Goal: Information Seeking & Learning: Learn about a topic

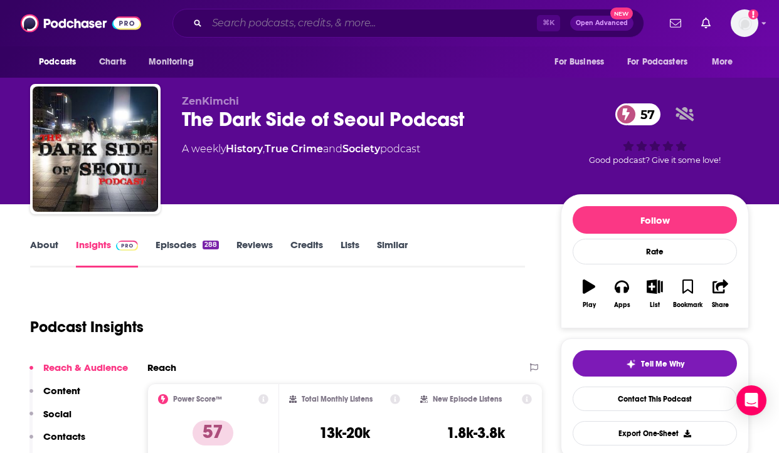
click at [346, 24] on input "Search podcasts, credits, & more..." at bounding box center [372, 23] width 330 height 20
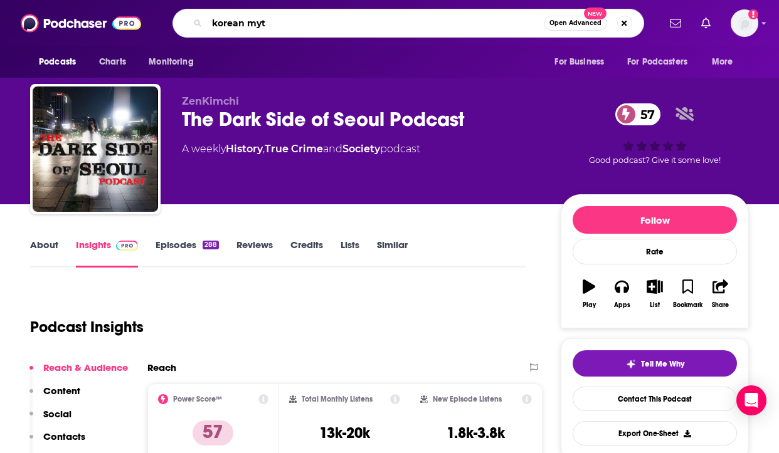
type input "korean myth"
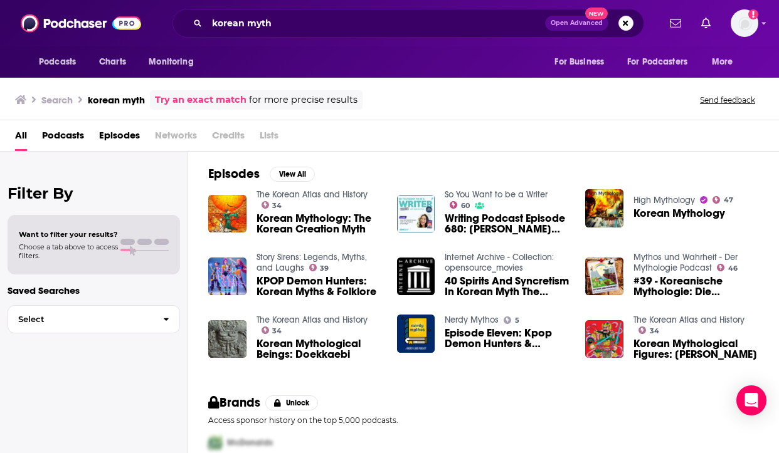
scroll to position [196, 0]
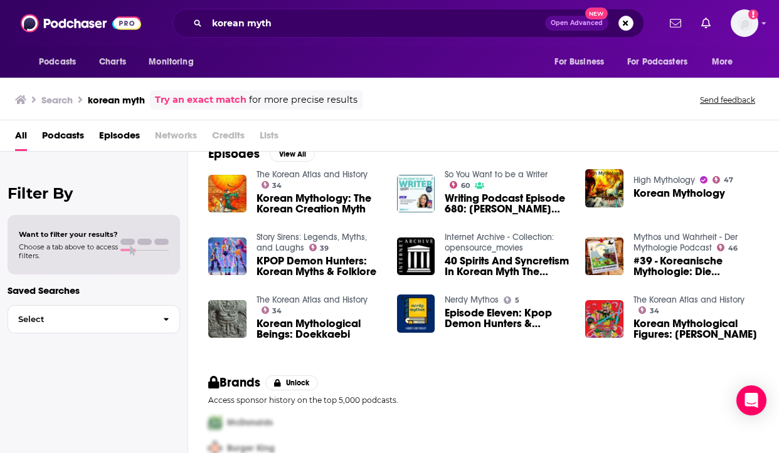
click at [294, 244] on link "Story Sirens: Legends, Myths, and Laughs" at bounding box center [311, 242] width 110 height 21
click at [296, 193] on span "Korean Mythology: The Korean Creation Myth" at bounding box center [318, 203] width 125 height 21
click at [683, 319] on span "Korean Mythological Figures: Munshin" at bounding box center [695, 329] width 125 height 21
click at [663, 192] on span "Korean Mythology" at bounding box center [679, 193] width 92 height 11
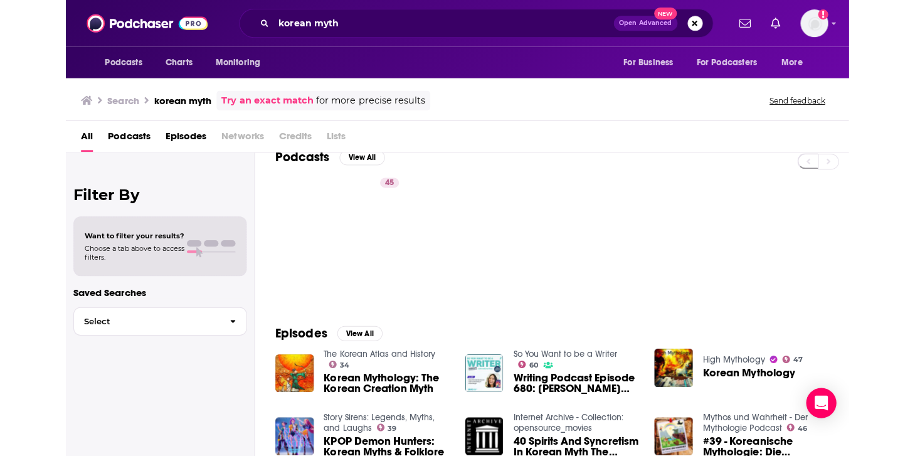
scroll to position [0, 0]
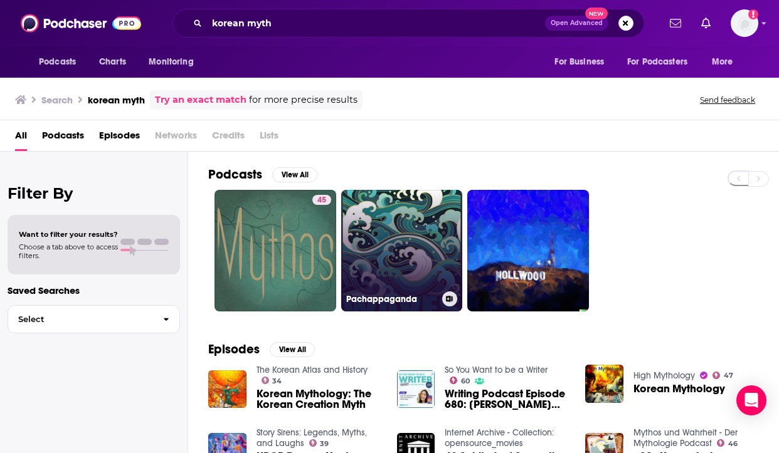
click at [404, 270] on link "Pachappaganda" at bounding box center [402, 251] width 122 height 122
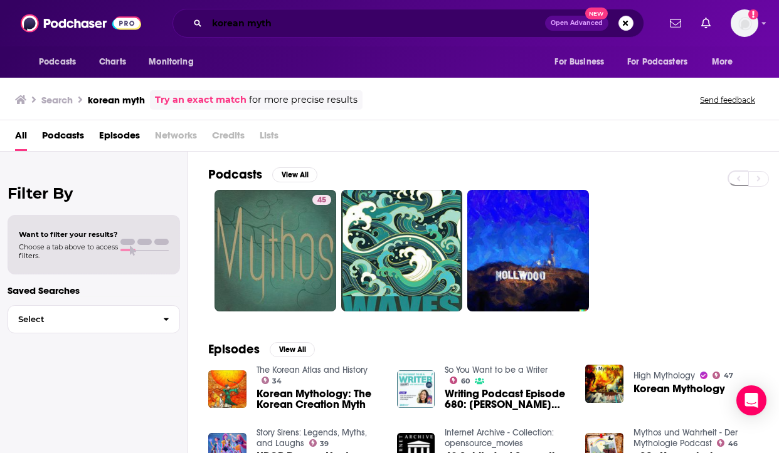
click at [276, 26] on input "korean myth" at bounding box center [376, 23] width 338 height 20
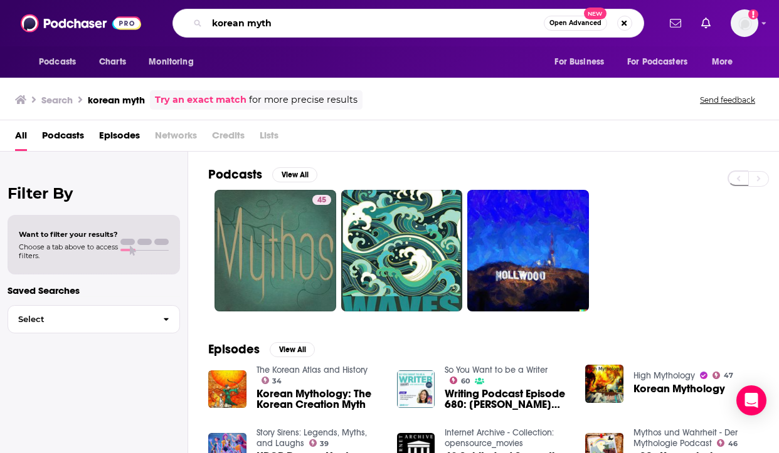
click at [263, 26] on input "korean myth" at bounding box center [375, 23] width 337 height 20
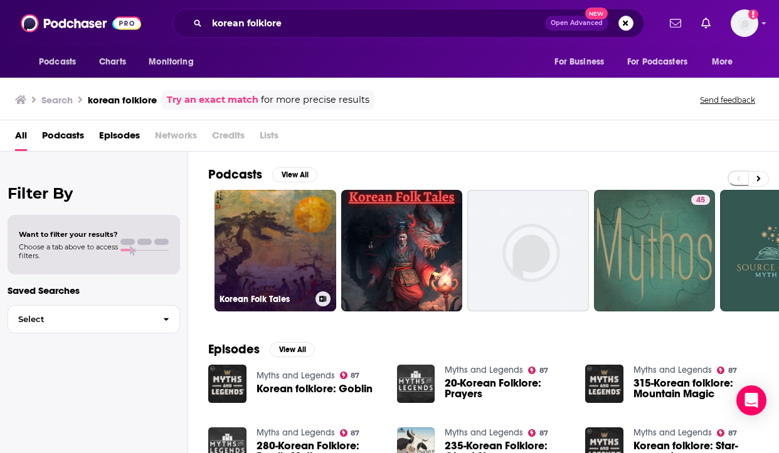
click at [266, 224] on link "Korean Folk Tales" at bounding box center [275, 251] width 122 height 122
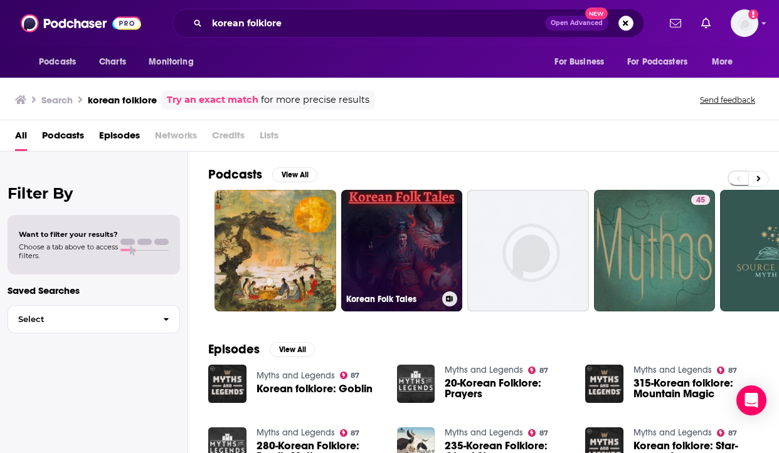
click at [424, 236] on link "Korean Folk Tales" at bounding box center [402, 251] width 122 height 122
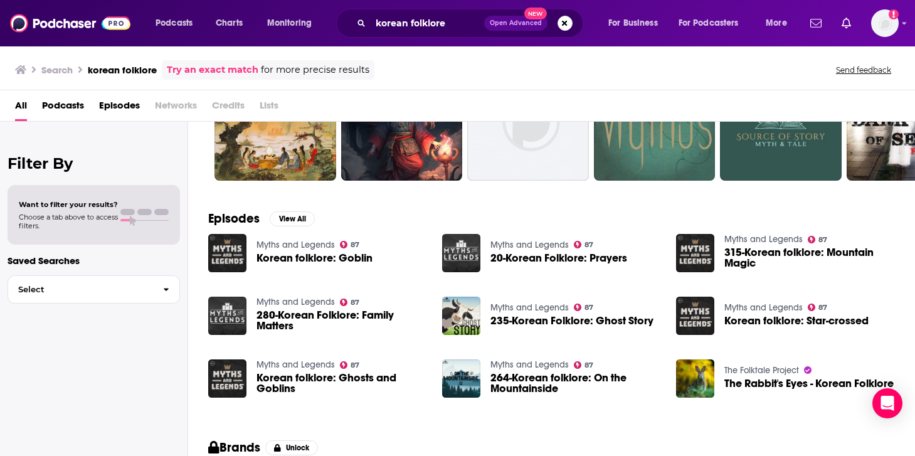
scroll to position [102, 0]
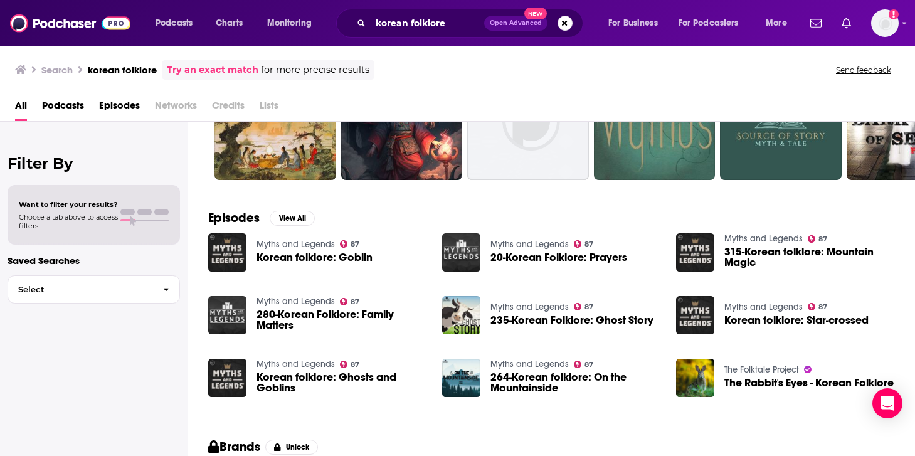
click at [772, 364] on link "The Folktale Project" at bounding box center [761, 369] width 75 height 11
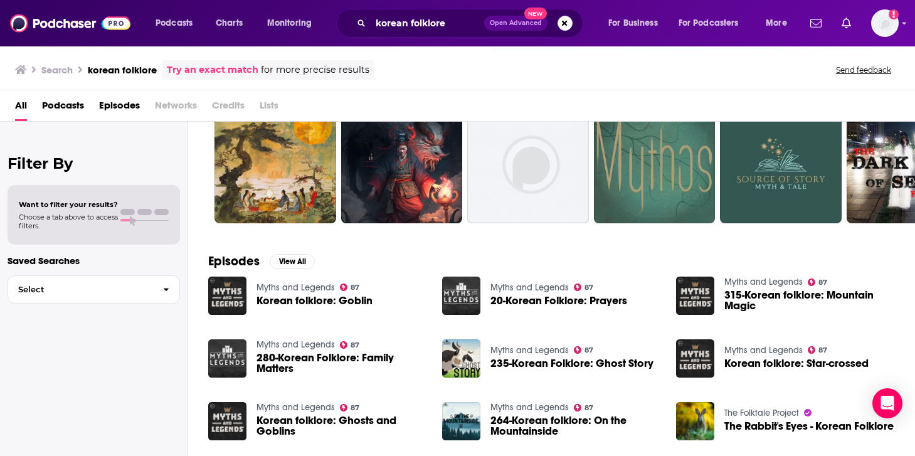
scroll to position [0, 0]
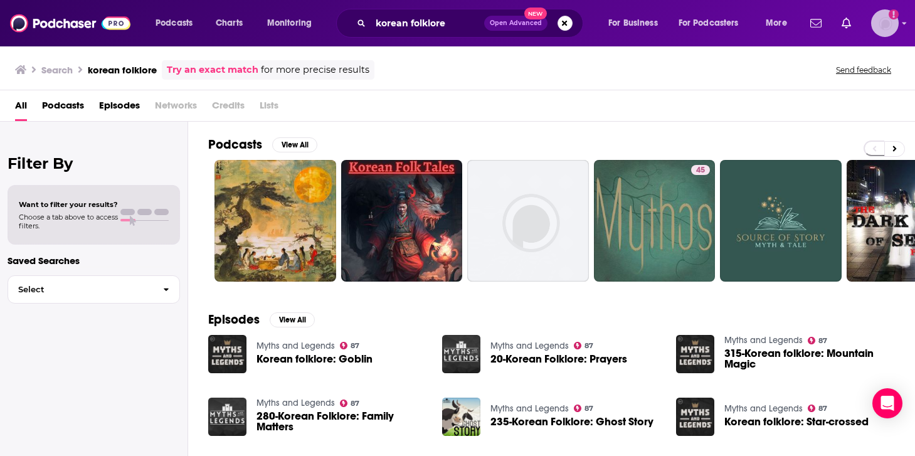
click at [778, 22] on img "Logged in as RebeccaThomas9000" at bounding box center [885, 23] width 28 height 28
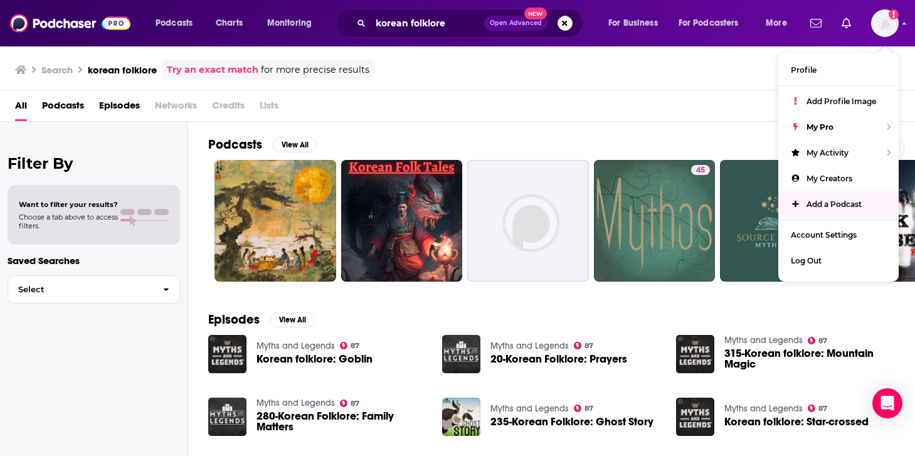
click at [709, 107] on div "All Podcasts Episodes Networks Credits Lists" at bounding box center [460, 108] width 890 height 26
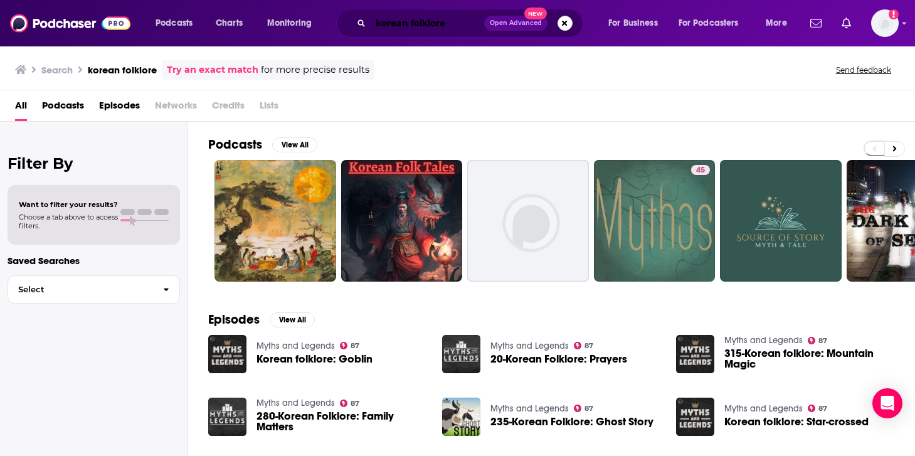
click at [430, 26] on input "korean folklore" at bounding box center [427, 23] width 113 height 20
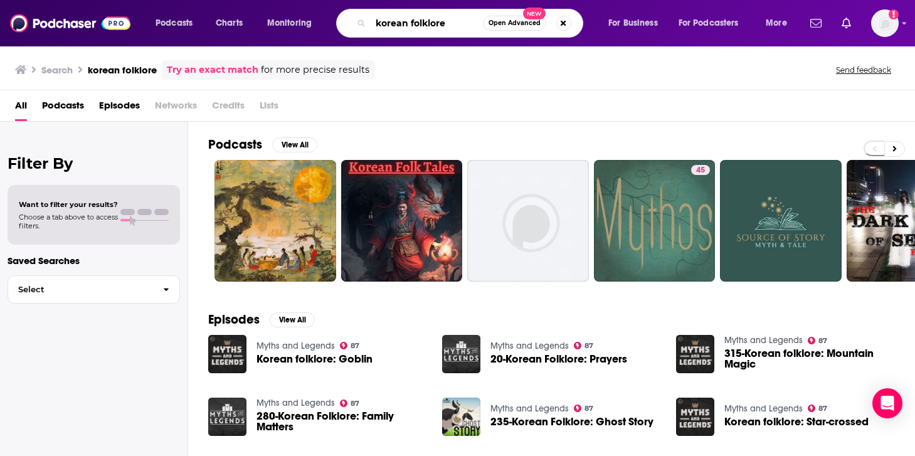
click at [430, 26] on input "korean folklore" at bounding box center [427, 23] width 112 height 20
type input "korean folk tale"
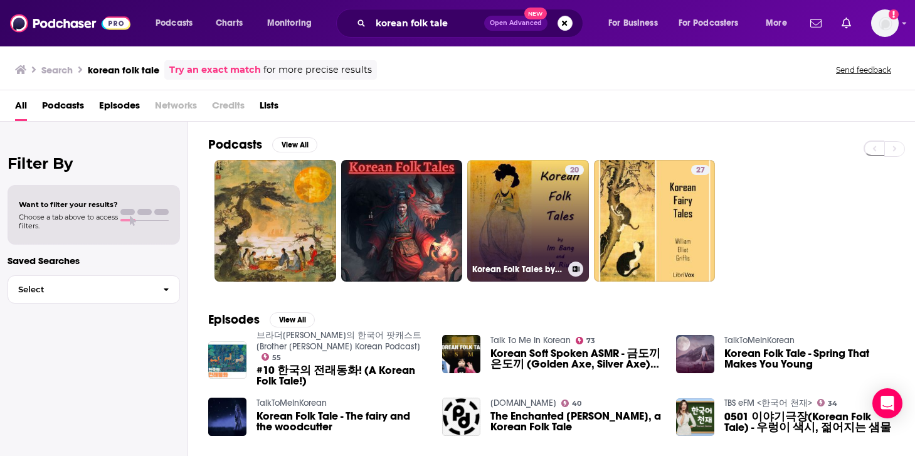
click at [551, 229] on link "20 Korean Folk Tales by Im Bang (1640 - ca. 1722) and Yi Riuk" at bounding box center [528, 221] width 122 height 122
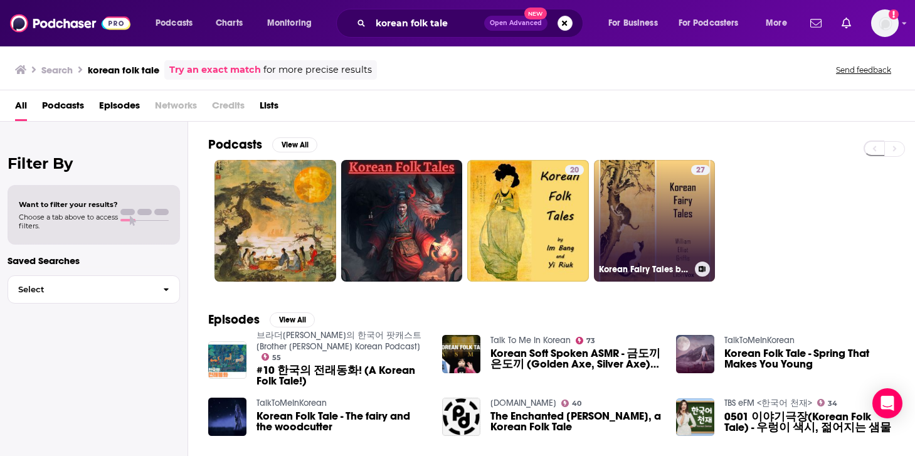
click at [628, 231] on link "27 Korean Fairy Tales by William Elliot Griffis (1843 - 1928)" at bounding box center [655, 221] width 122 height 122
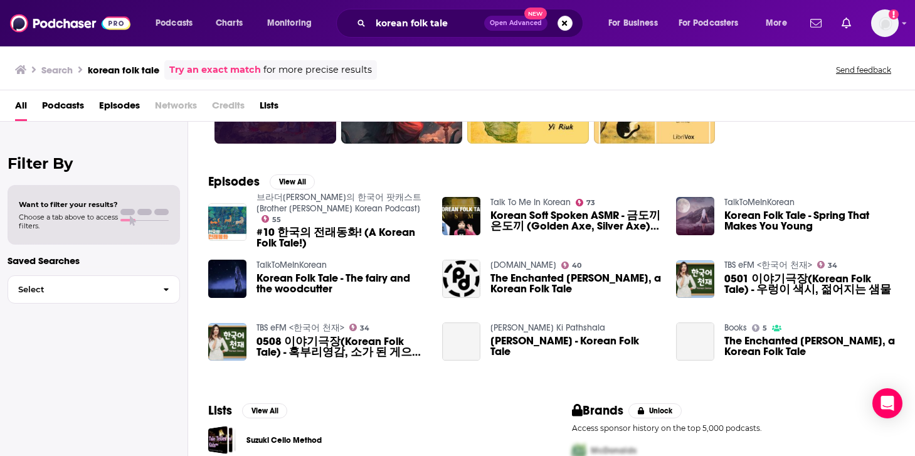
scroll to position [139, 0]
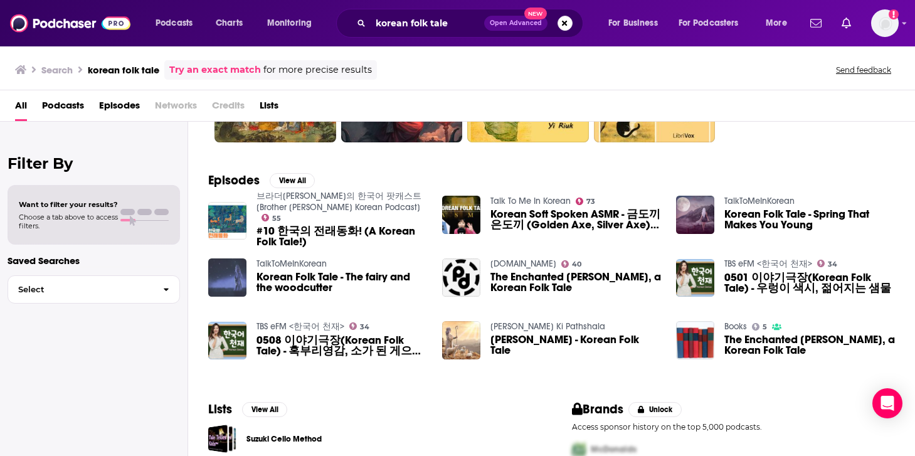
click at [233, 280] on img "Korean Folk Tale - The fairy and the woodcutter" at bounding box center [227, 277] width 38 height 38
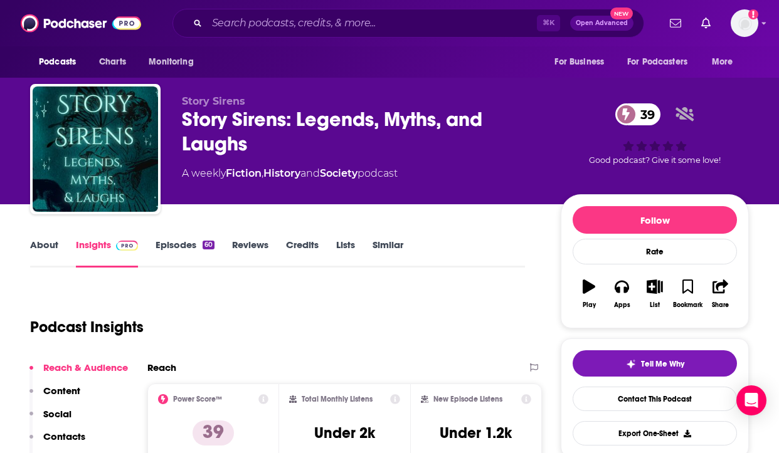
click at [51, 257] on link "About" at bounding box center [44, 253] width 28 height 29
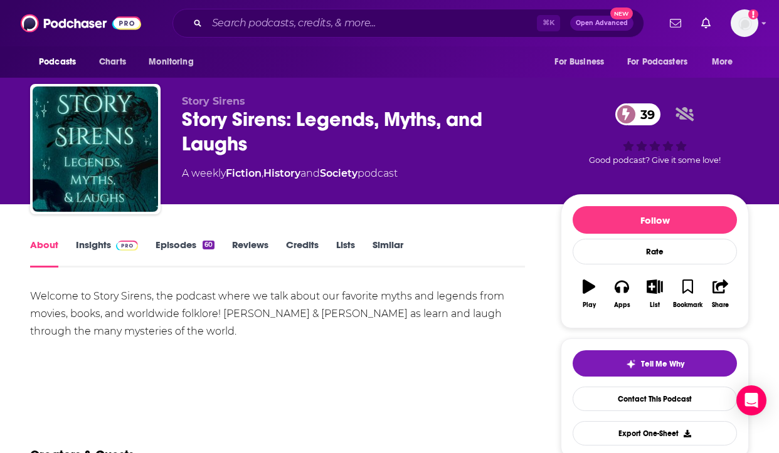
click at [119, 245] on img at bounding box center [127, 246] width 22 height 10
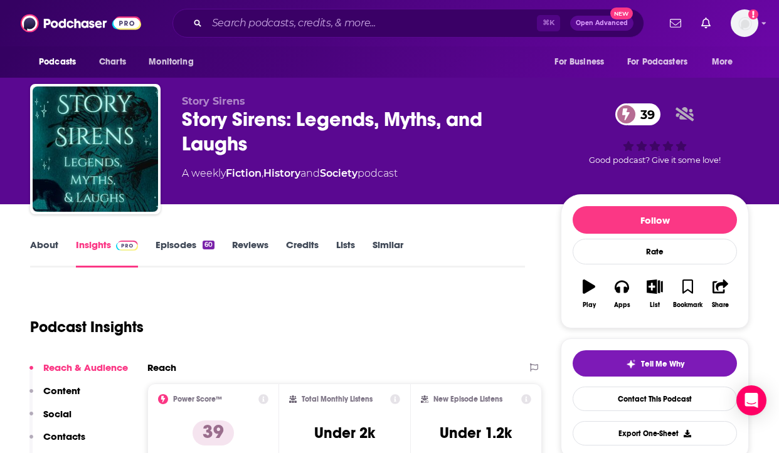
click at [308, 244] on link "Credits" at bounding box center [302, 253] width 33 height 29
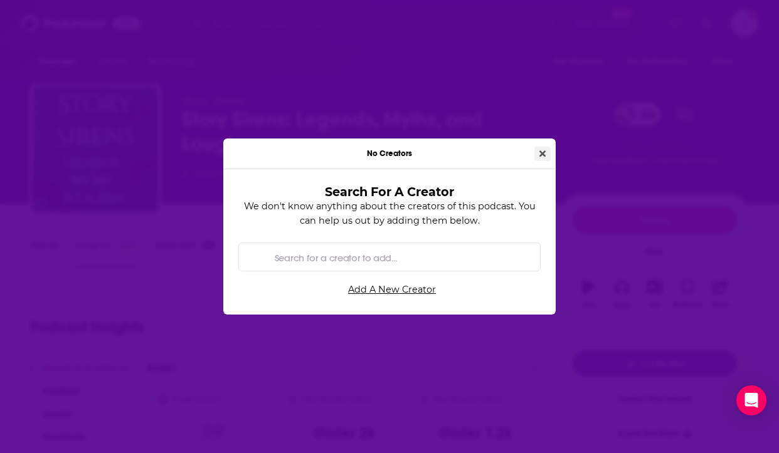
click at [544, 152] on icon "Close" at bounding box center [542, 153] width 6 height 6
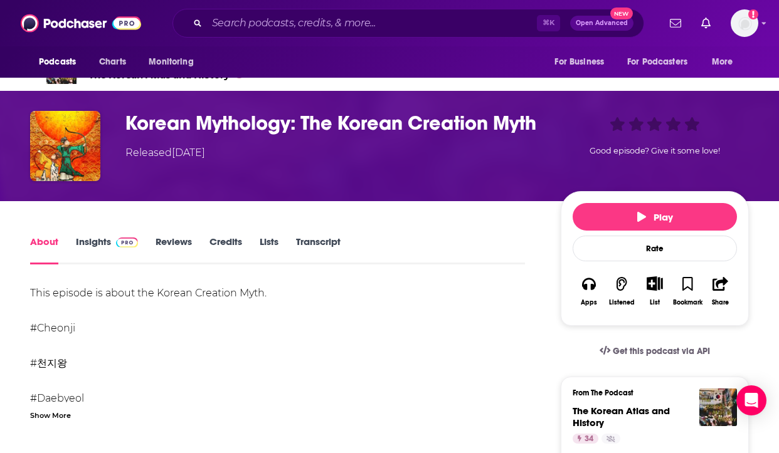
scroll to position [41, 0]
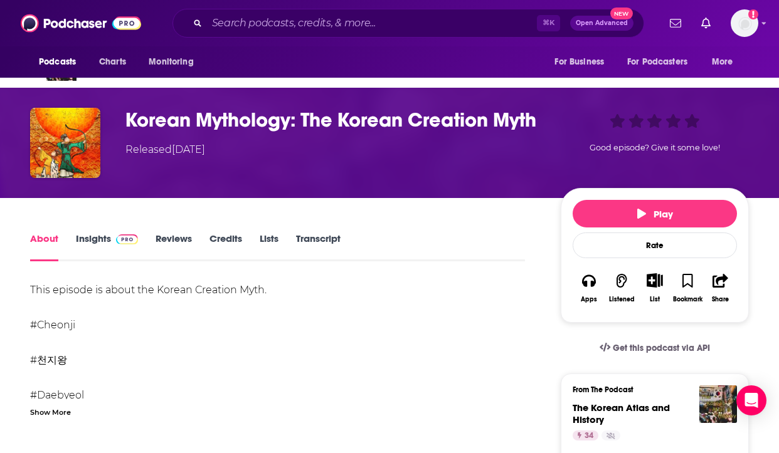
click at [88, 246] on link "Insights" at bounding box center [107, 247] width 62 height 29
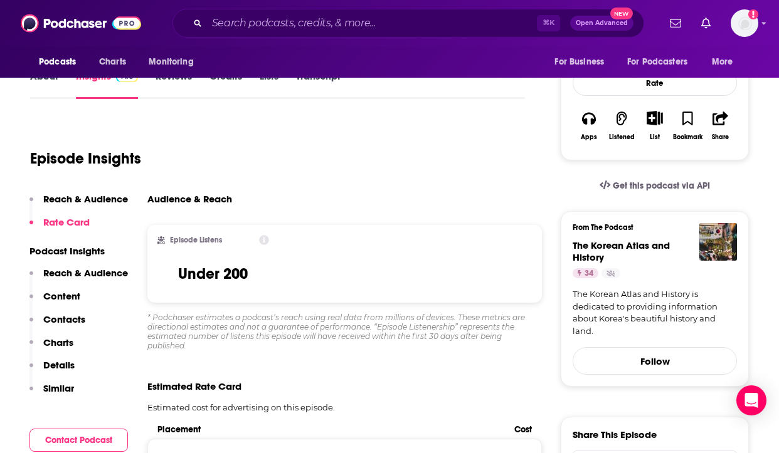
scroll to position [200, 0]
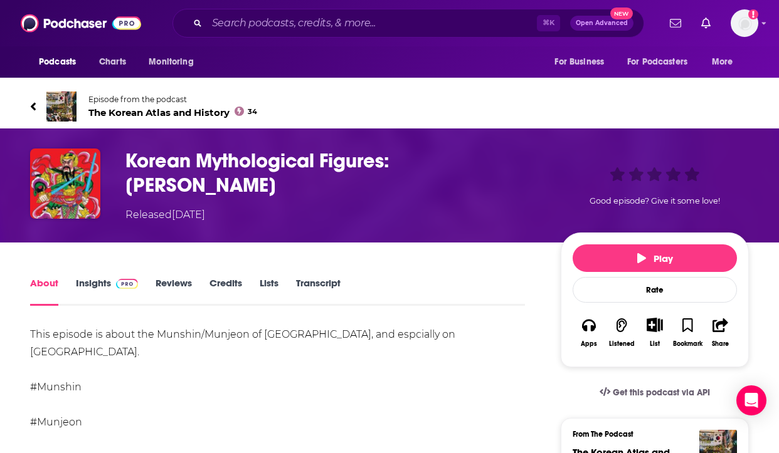
click at [102, 277] on link "Insights" at bounding box center [107, 291] width 62 height 29
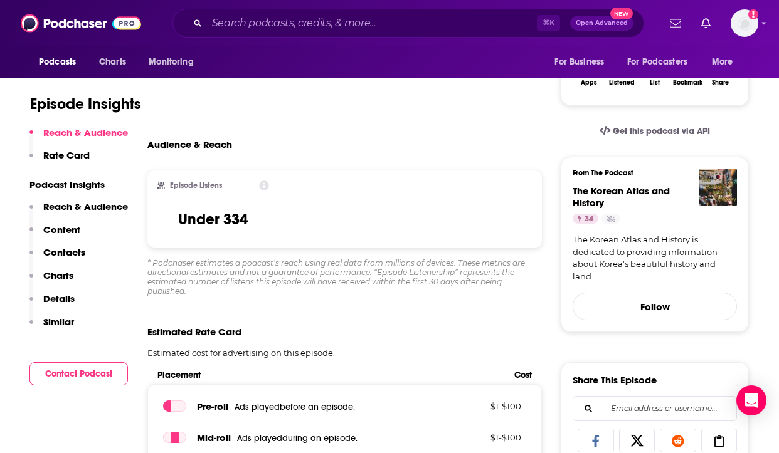
scroll to position [286, 0]
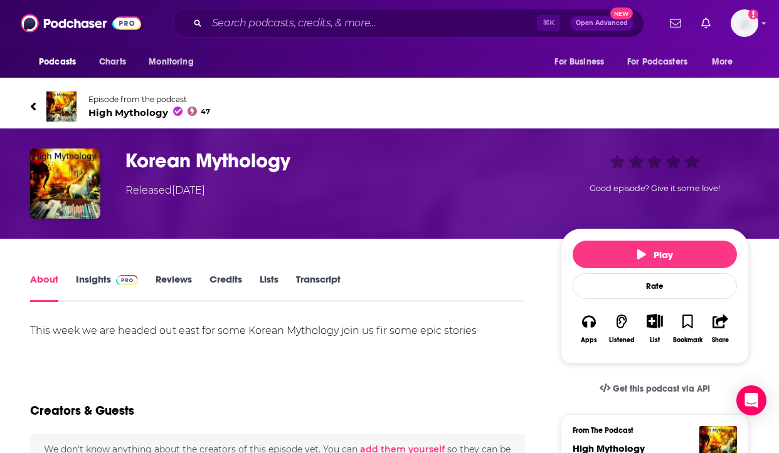
click at [112, 278] on span at bounding box center [124, 279] width 27 height 12
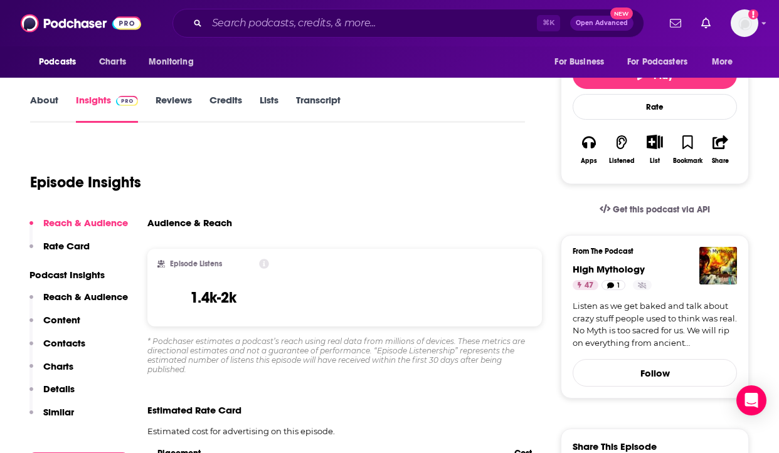
scroll to position [191, 0]
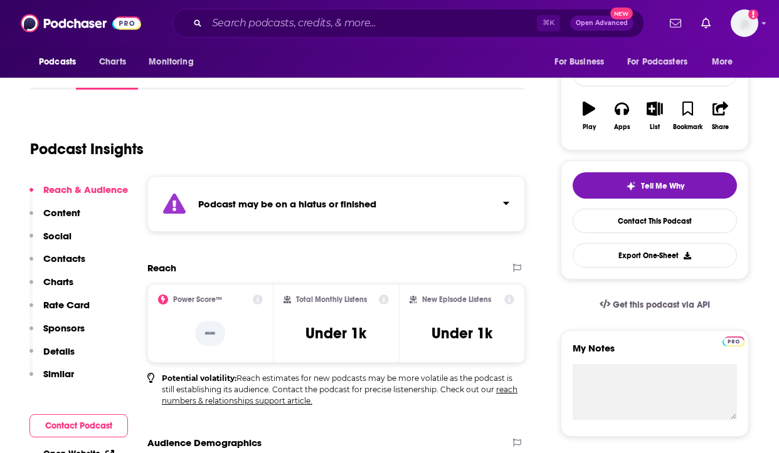
scroll to position [177, 0]
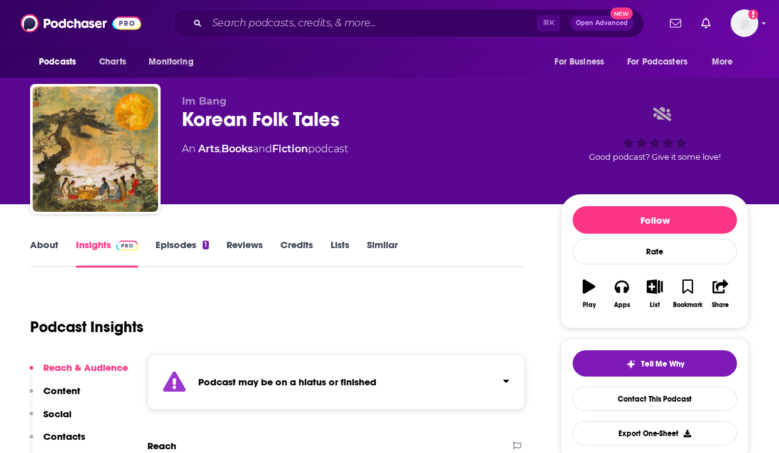
click at [50, 245] on link "About" at bounding box center [44, 253] width 28 height 29
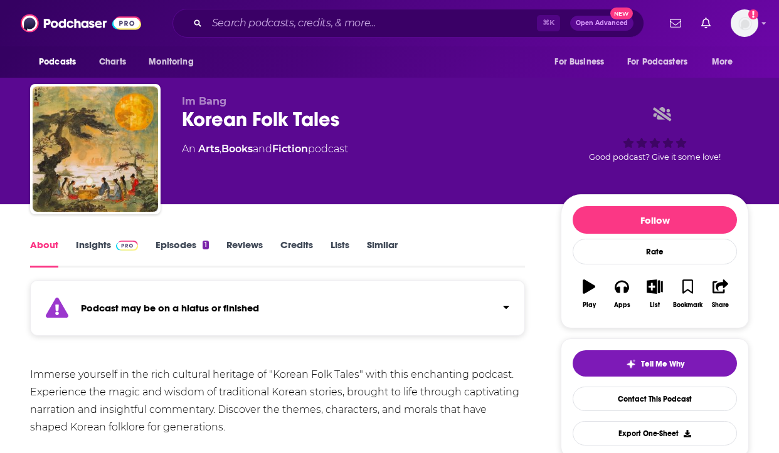
click at [379, 243] on link "Similar" at bounding box center [382, 253] width 31 height 29
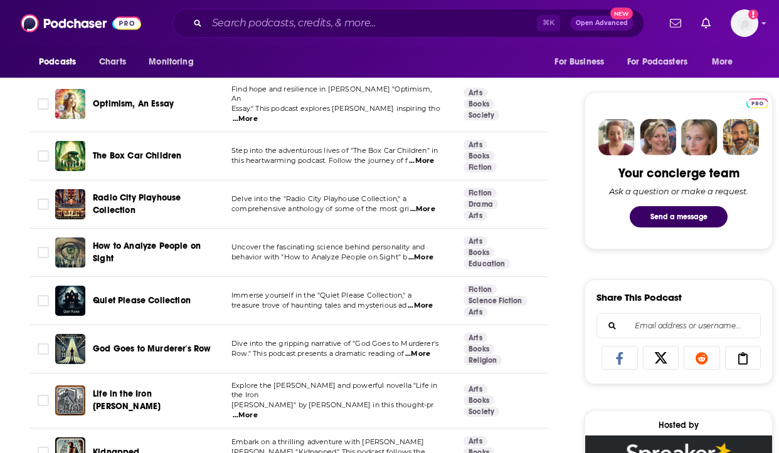
scroll to position [559, 0]
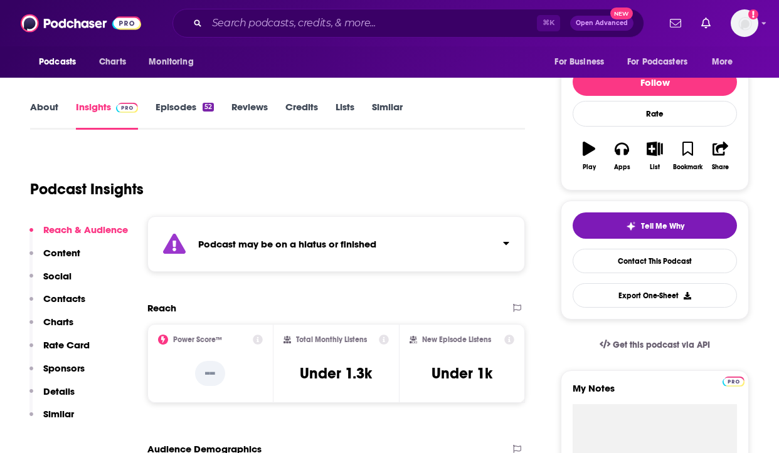
scroll to position [136, 0]
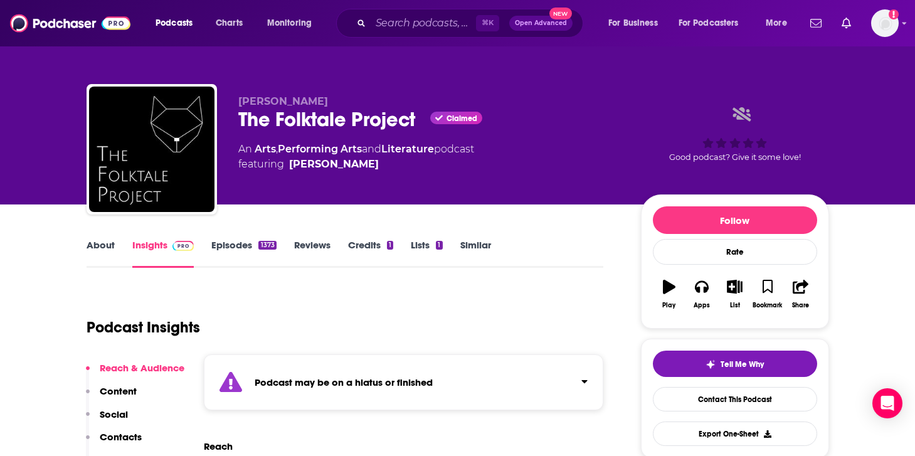
click at [228, 244] on link "Episodes 1373" at bounding box center [243, 253] width 65 height 29
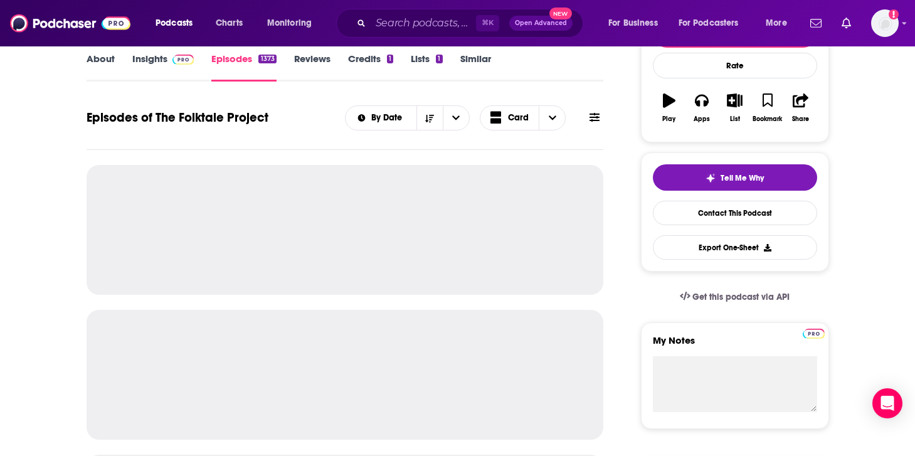
scroll to position [192, 0]
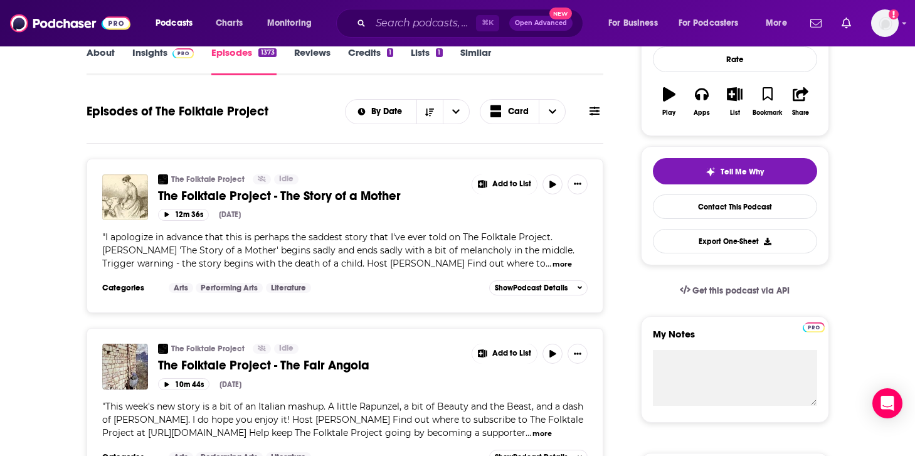
click at [569, 267] on button "more" at bounding box center [561, 264] width 19 height 11
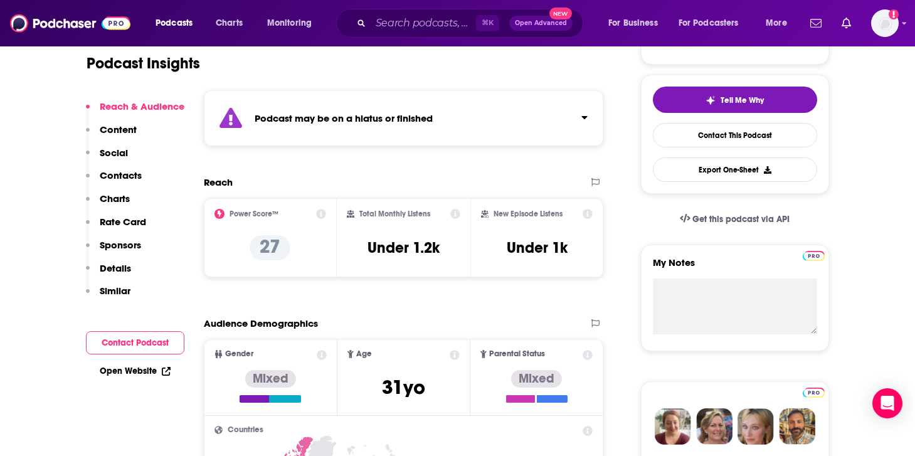
scroll to position [352, 0]
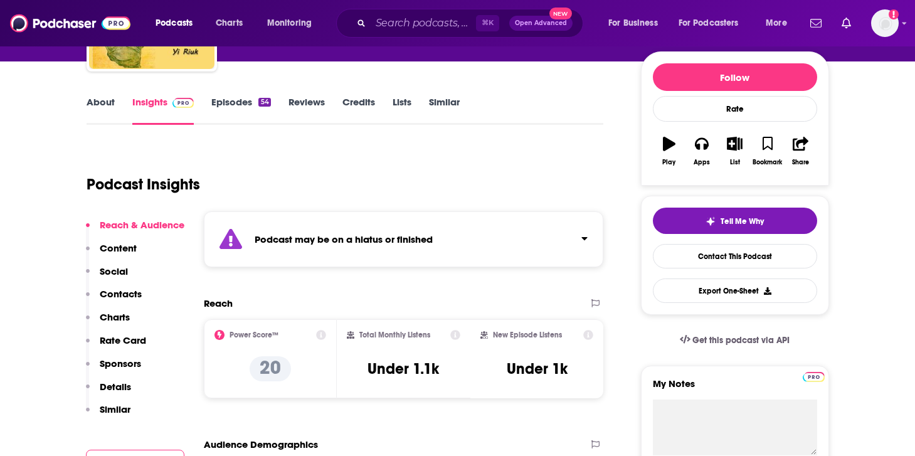
scroll to position [137, 0]
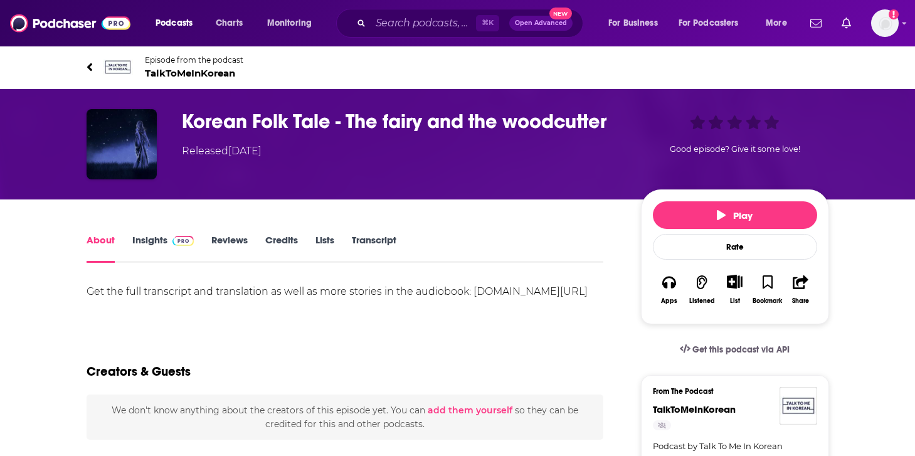
click at [193, 76] on span "TalkToMeInKorean" at bounding box center [194, 73] width 98 height 12
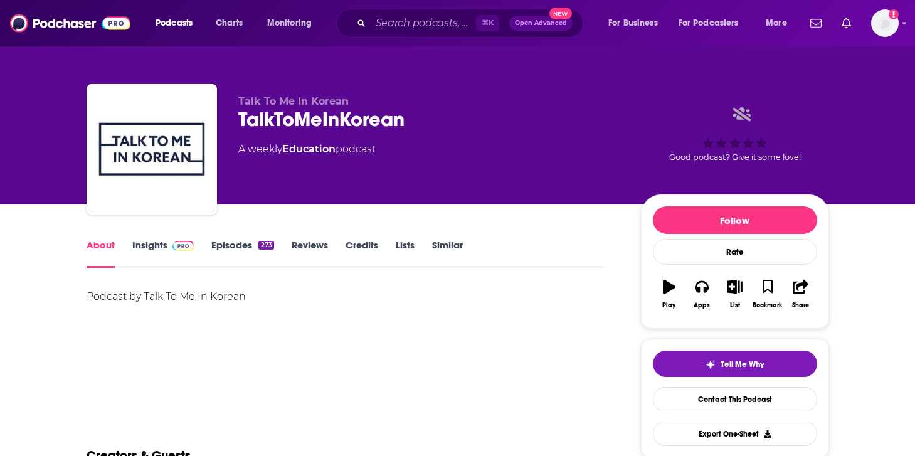
click at [154, 244] on link "Insights" at bounding box center [163, 253] width 62 height 29
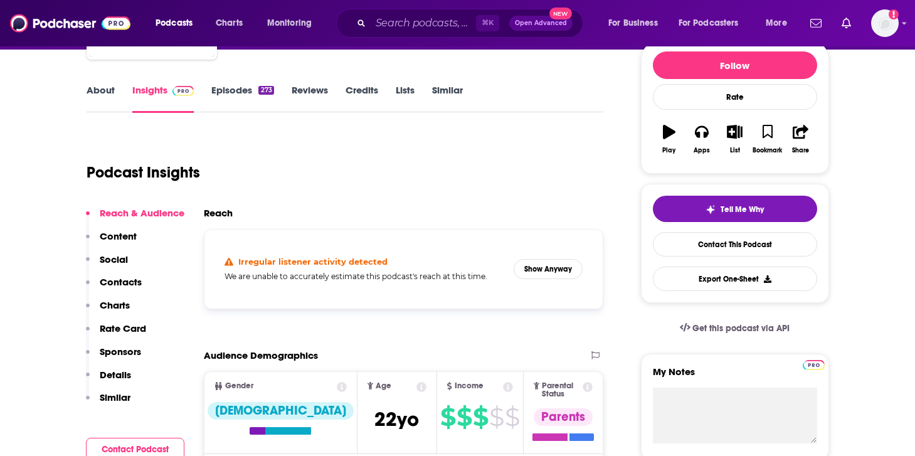
scroll to position [163, 0]
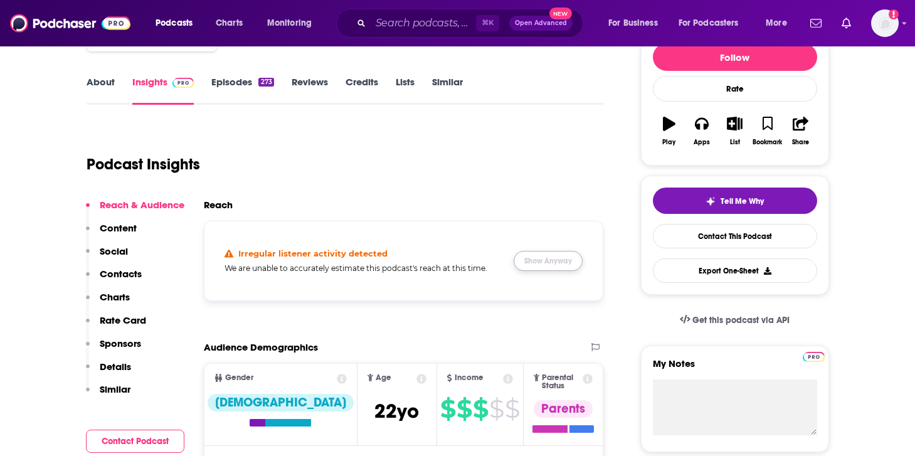
click at [540, 261] on button "Show Anyway" at bounding box center [548, 261] width 69 height 20
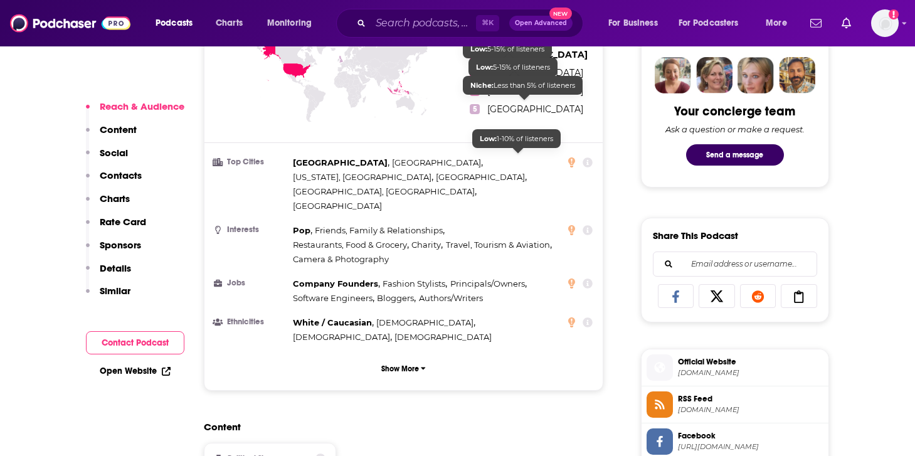
scroll to position [626, 0]
